Goal: Task Accomplishment & Management: Manage account settings

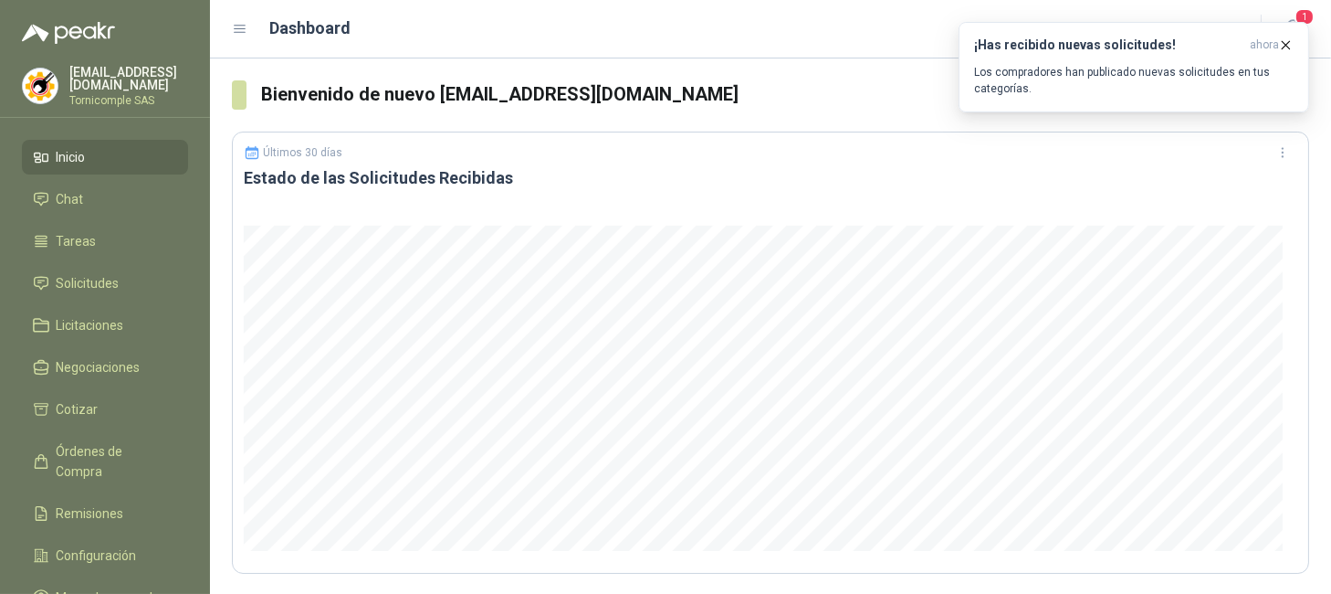
click at [1288, 41] on icon "button" at bounding box center [1286, 45] width 16 height 16
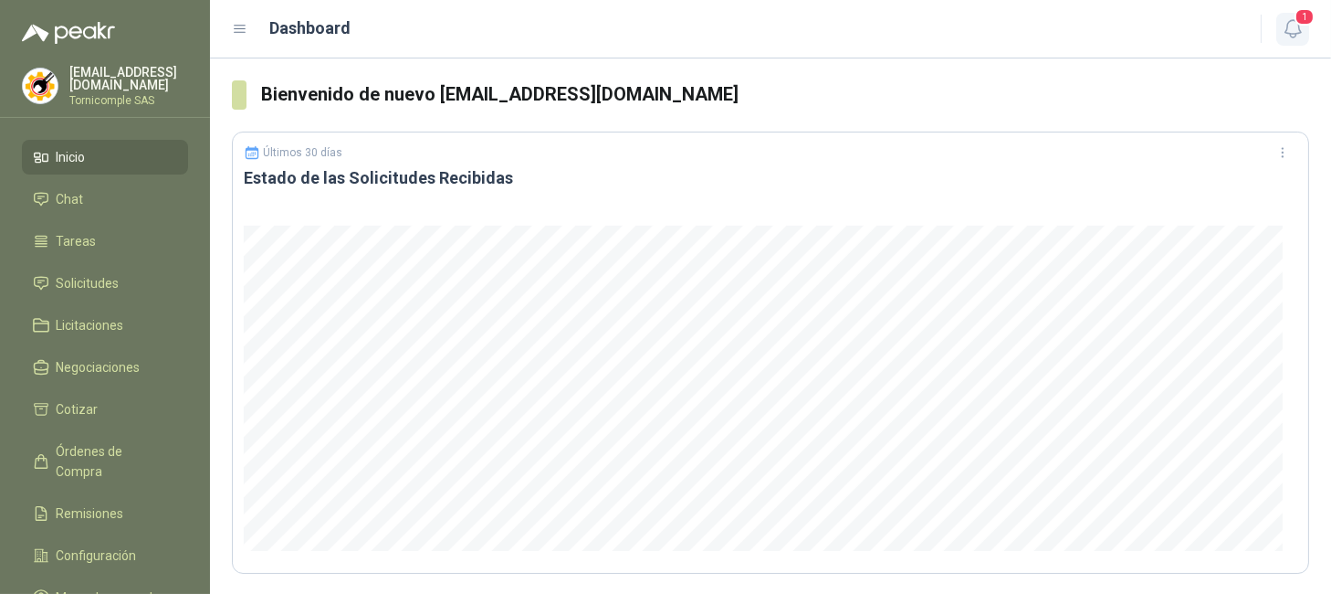
click at [1297, 18] on span "1" at bounding box center [1305, 16] width 20 height 17
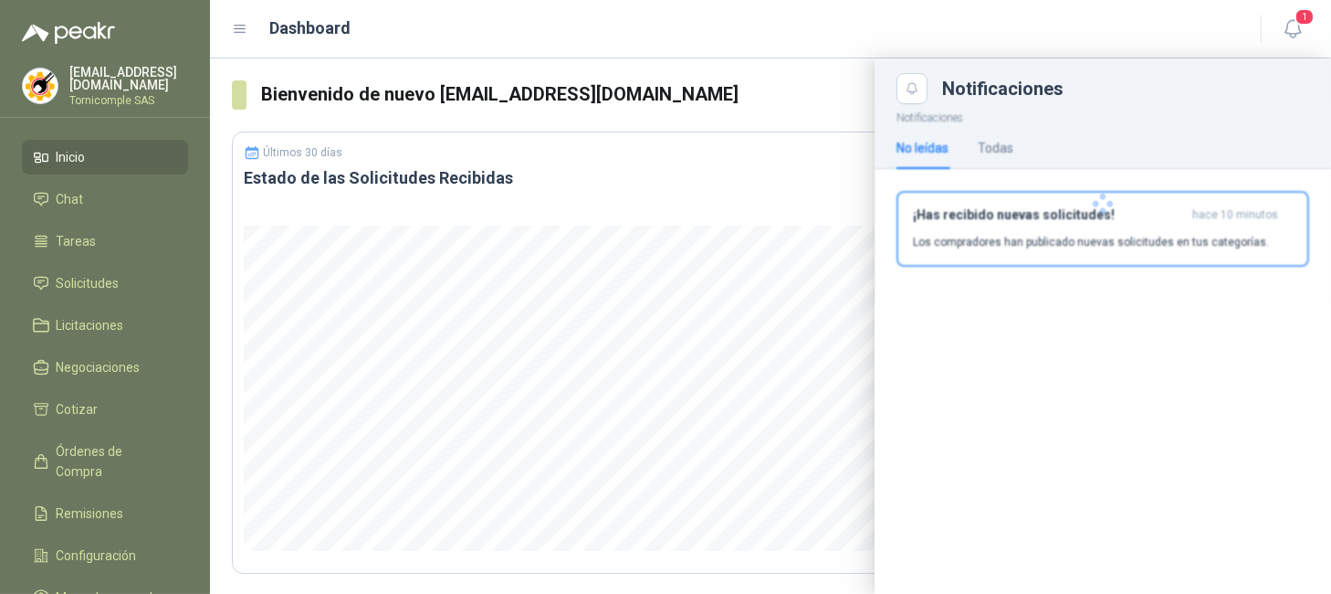
click at [1172, 220] on div at bounding box center [1103, 203] width 457 height 199
click at [1172, 220] on h3 "¡Has recibido nuevas solicitudes!" at bounding box center [1049, 215] width 272 height 16
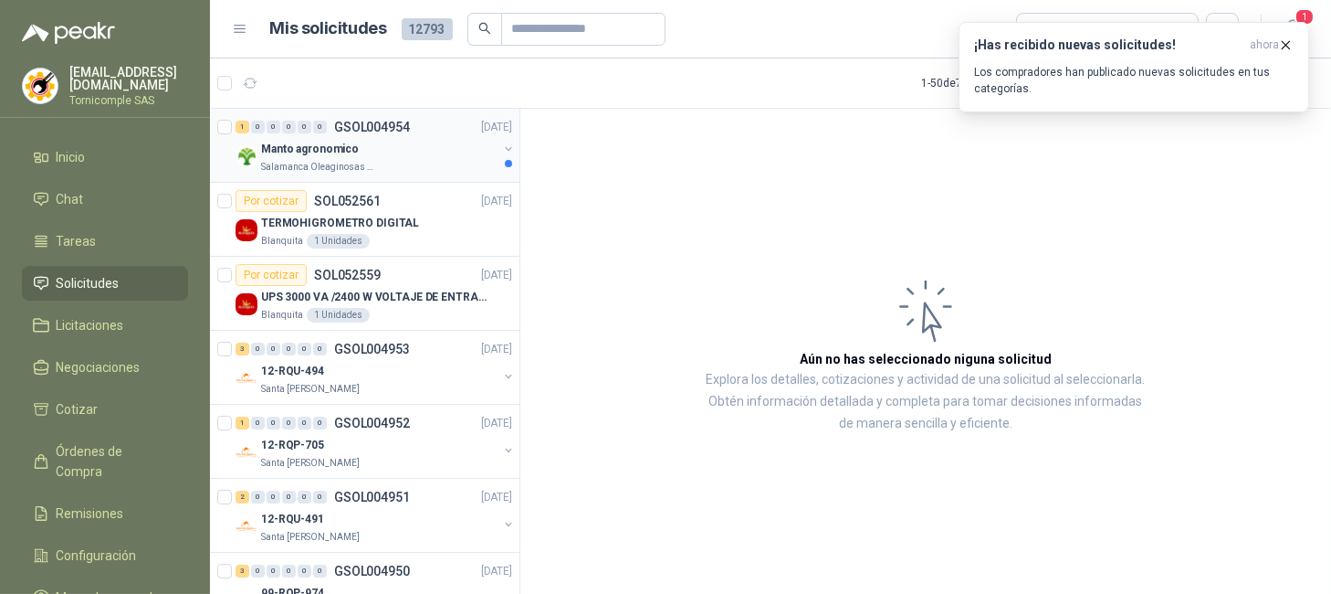
click at [337, 157] on p "Manto agronomico" at bounding box center [310, 149] width 98 height 17
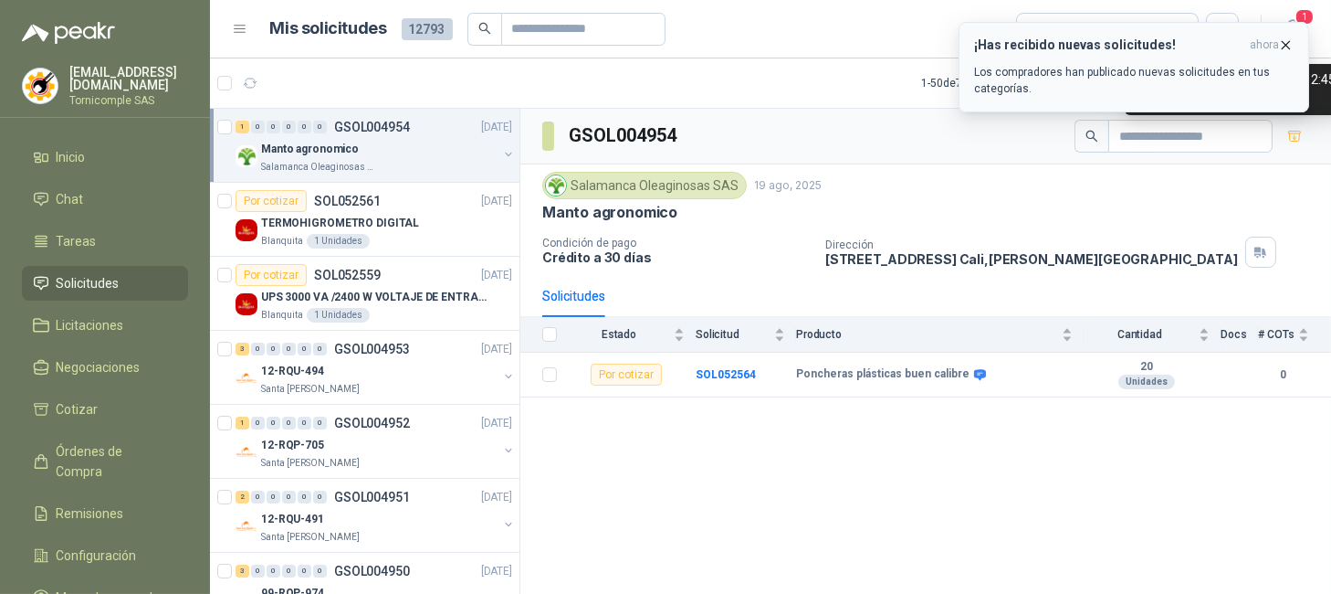
click at [1271, 43] on span "ahora" at bounding box center [1264, 45] width 29 height 16
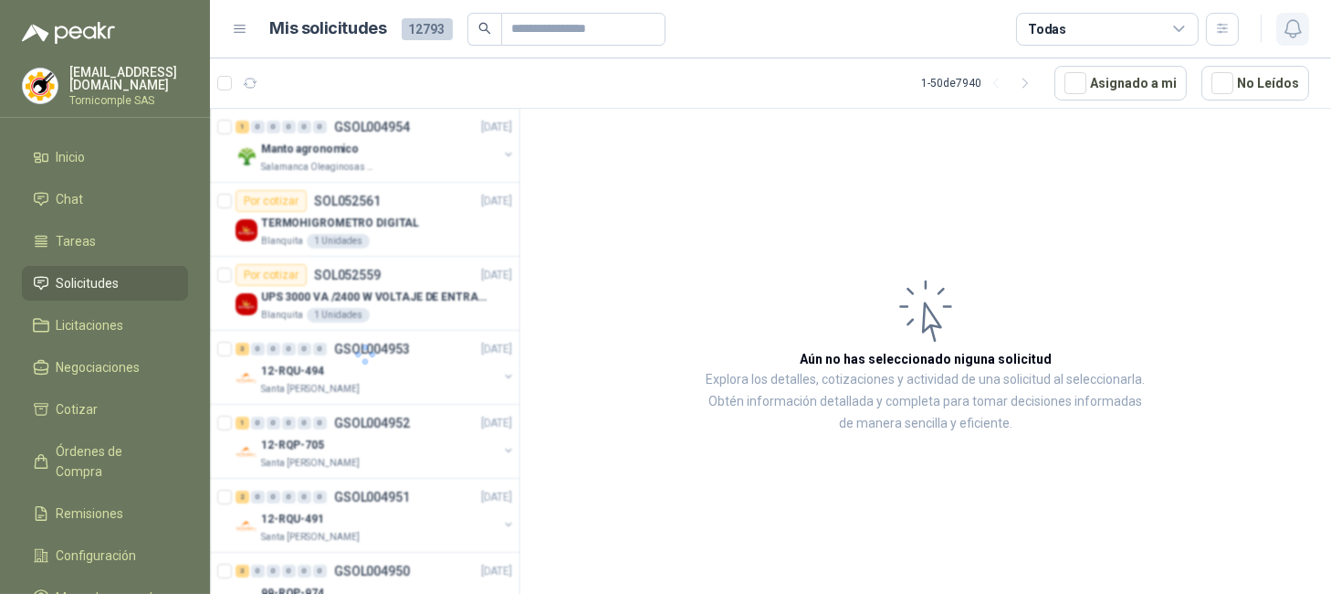
click at [1289, 29] on icon "button" at bounding box center [1293, 28] width 23 height 23
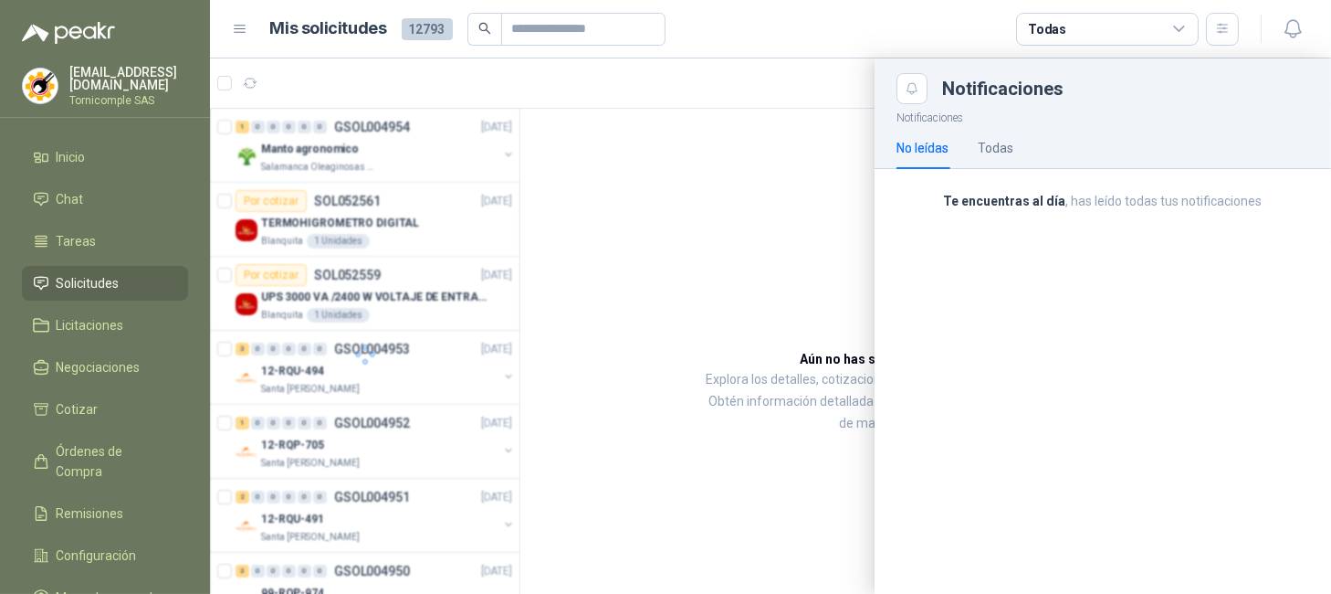
click at [359, 142] on div at bounding box center [365, 354] width 310 height 491
click at [359, 140] on div at bounding box center [365, 354] width 310 height 491
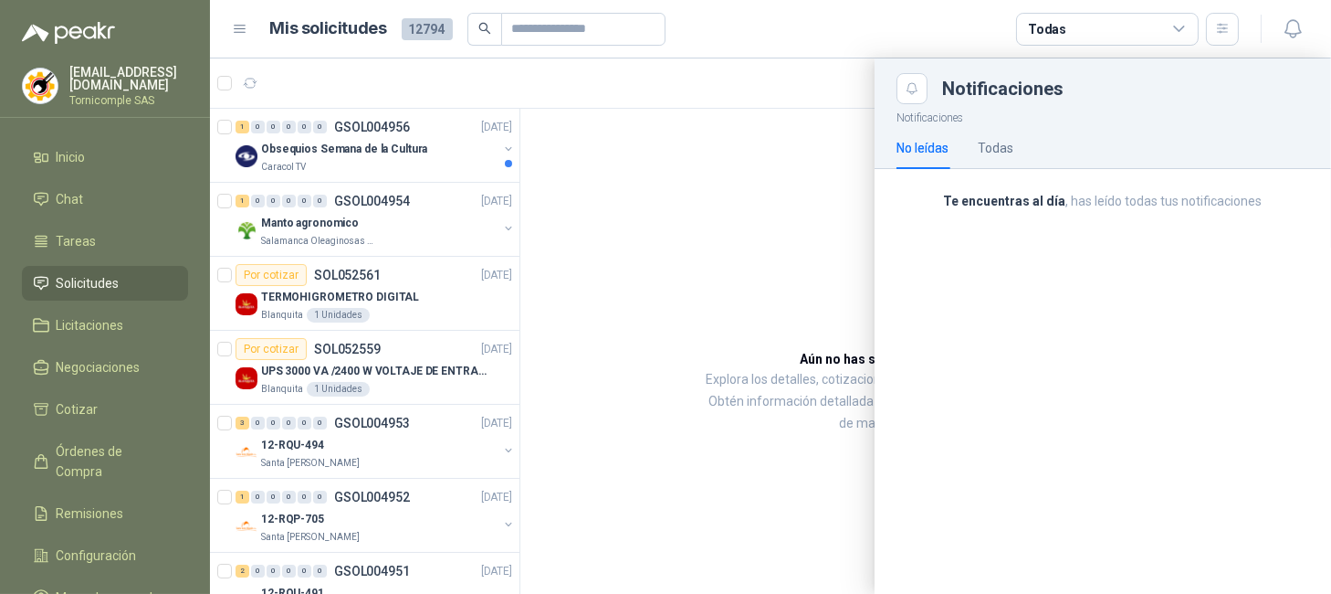
click at [363, 150] on div at bounding box center [770, 325] width 1121 height 535
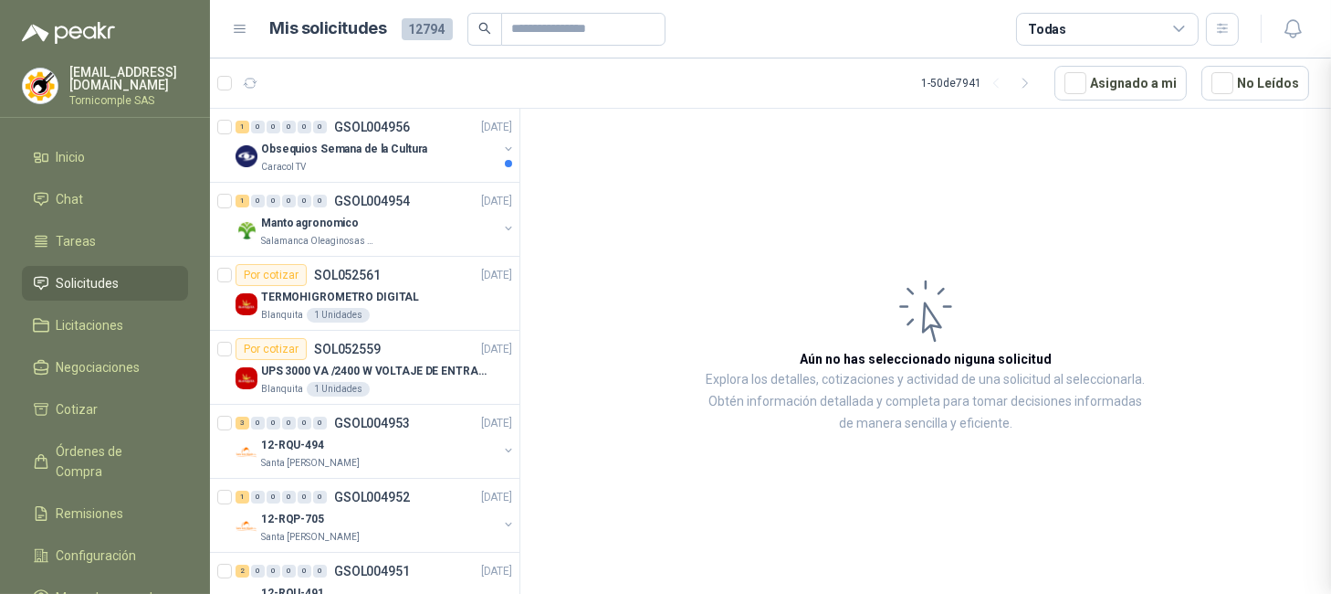
click at [363, 150] on div at bounding box center [770, 325] width 1121 height 535
click at [368, 159] on div "Obsequios Semana de la Cultura" at bounding box center [379, 149] width 236 height 22
